Goal: Transaction & Acquisition: Purchase product/service

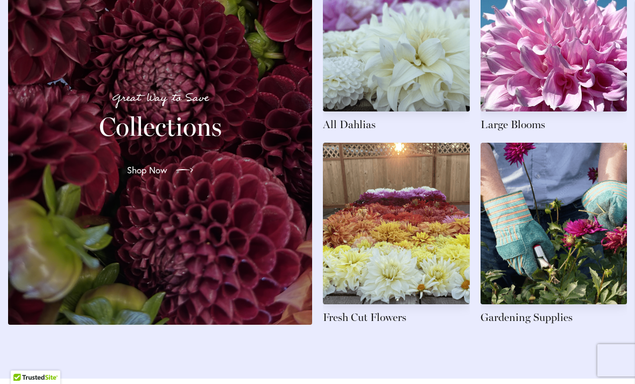
scroll to position [1702, 0]
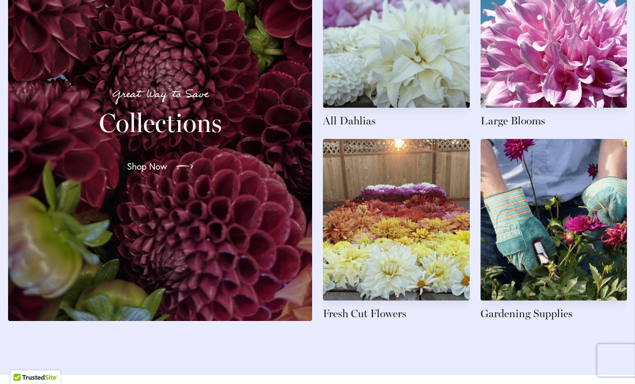
click at [541, 90] on link at bounding box center [554, 37] width 147 height 182
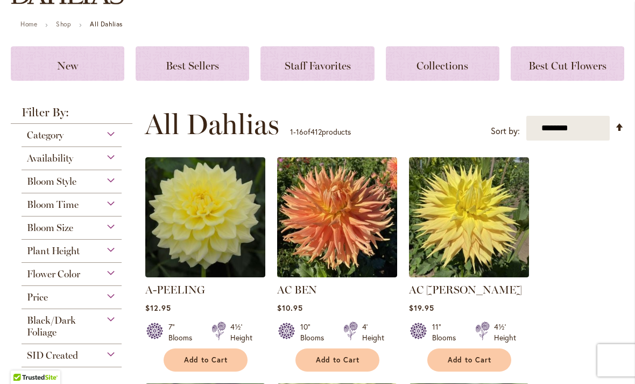
scroll to position [111, 0]
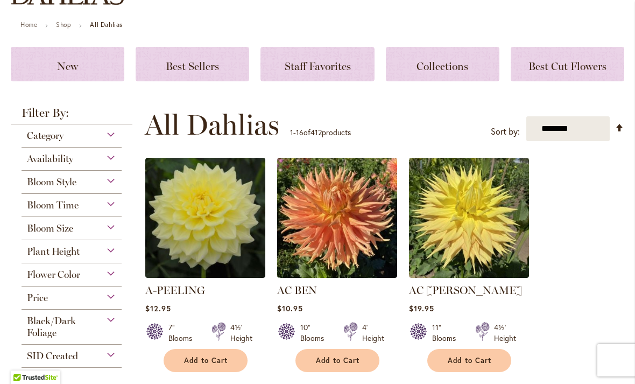
click at [34, 187] on span "Bloom Style" at bounding box center [52, 182] width 50 height 12
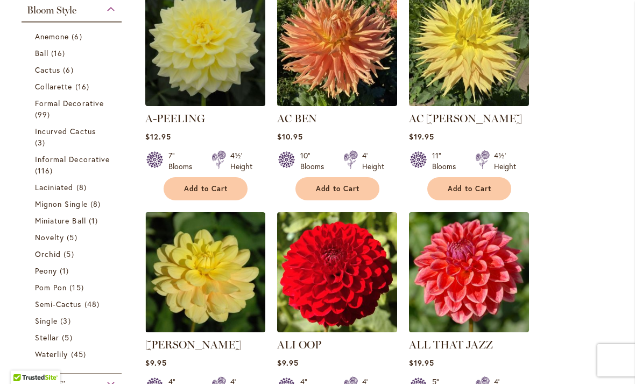
click at [40, 240] on span "Novelty" at bounding box center [49, 237] width 29 height 10
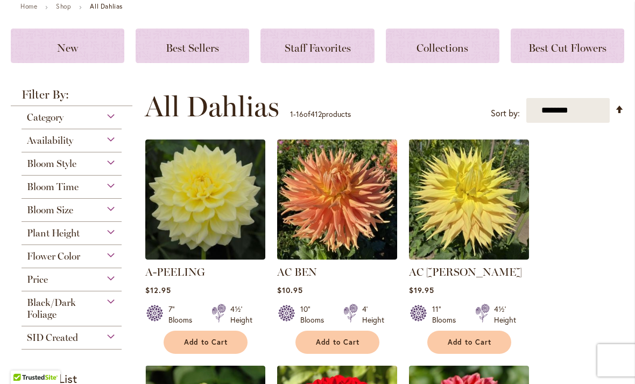
scroll to position [130, 0]
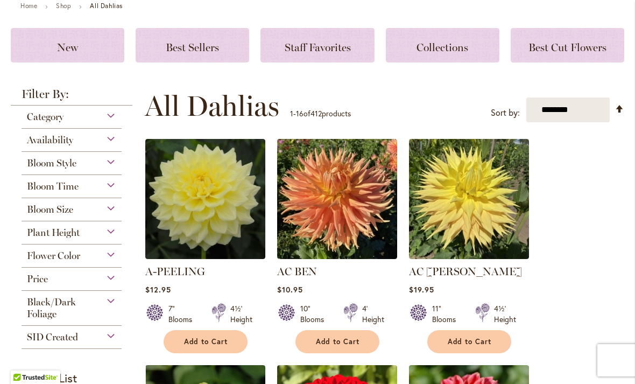
click at [34, 118] on span "Category" at bounding box center [45, 117] width 37 height 12
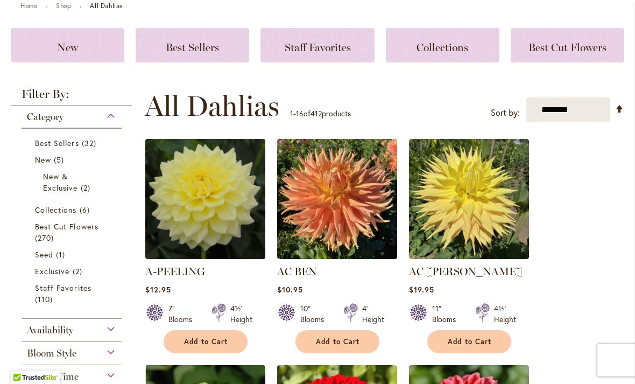
click at [39, 302] on span "110 items" at bounding box center [45, 298] width 20 height 11
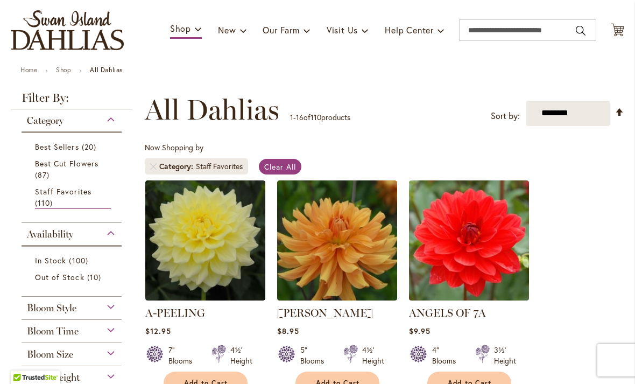
scroll to position [65, 0]
